Goal: Check status: Check status

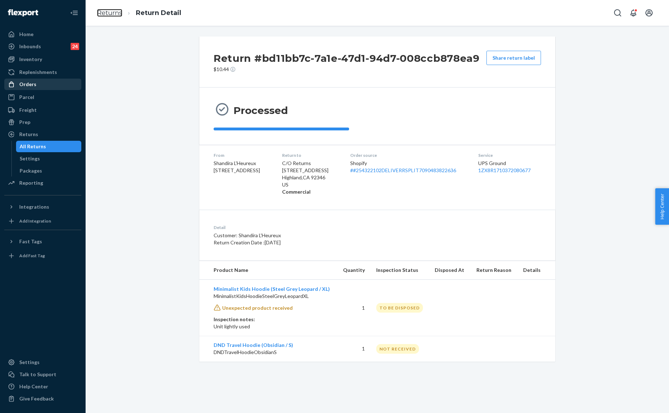
click at [119, 13] on link "Returns" at bounding box center [109, 13] width 25 height 8
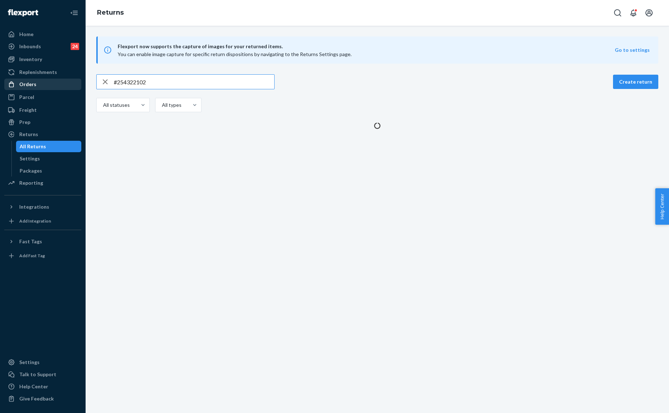
click at [50, 86] on div "Orders" at bounding box center [43, 84] width 76 height 10
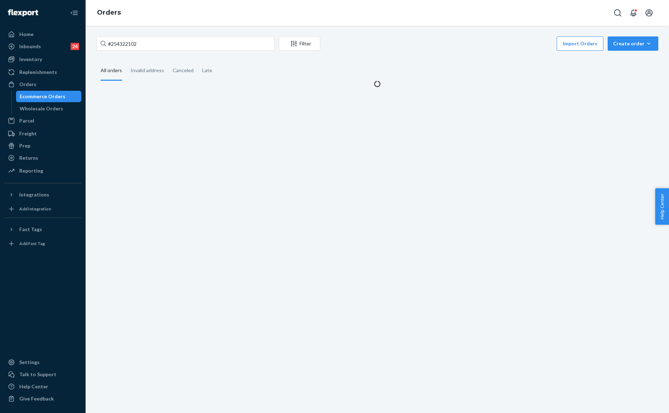
click at [193, 51] on div "#254322102 Filter Import Orders Create order Ecommerce order Removal order" at bounding box center [377, 44] width 562 height 16
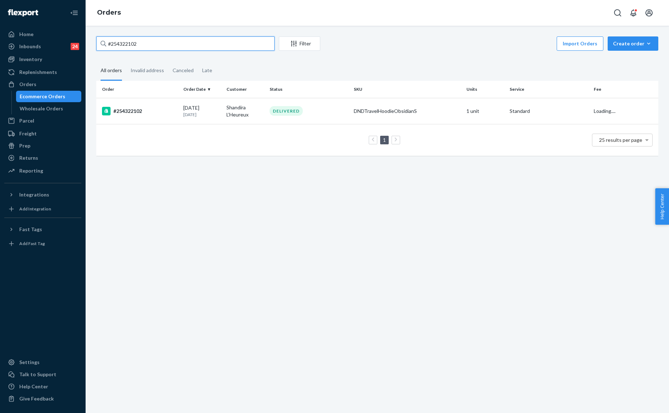
click at [206, 46] on input "#254322102" at bounding box center [185, 43] width 178 height 14
paste input "BYEFO1AILL"
type input "#BYEFO1AILL"
click at [232, 104] on td "[PERSON_NAME]" at bounding box center [245, 110] width 43 height 25
